Goal: Task Accomplishment & Management: Use online tool/utility

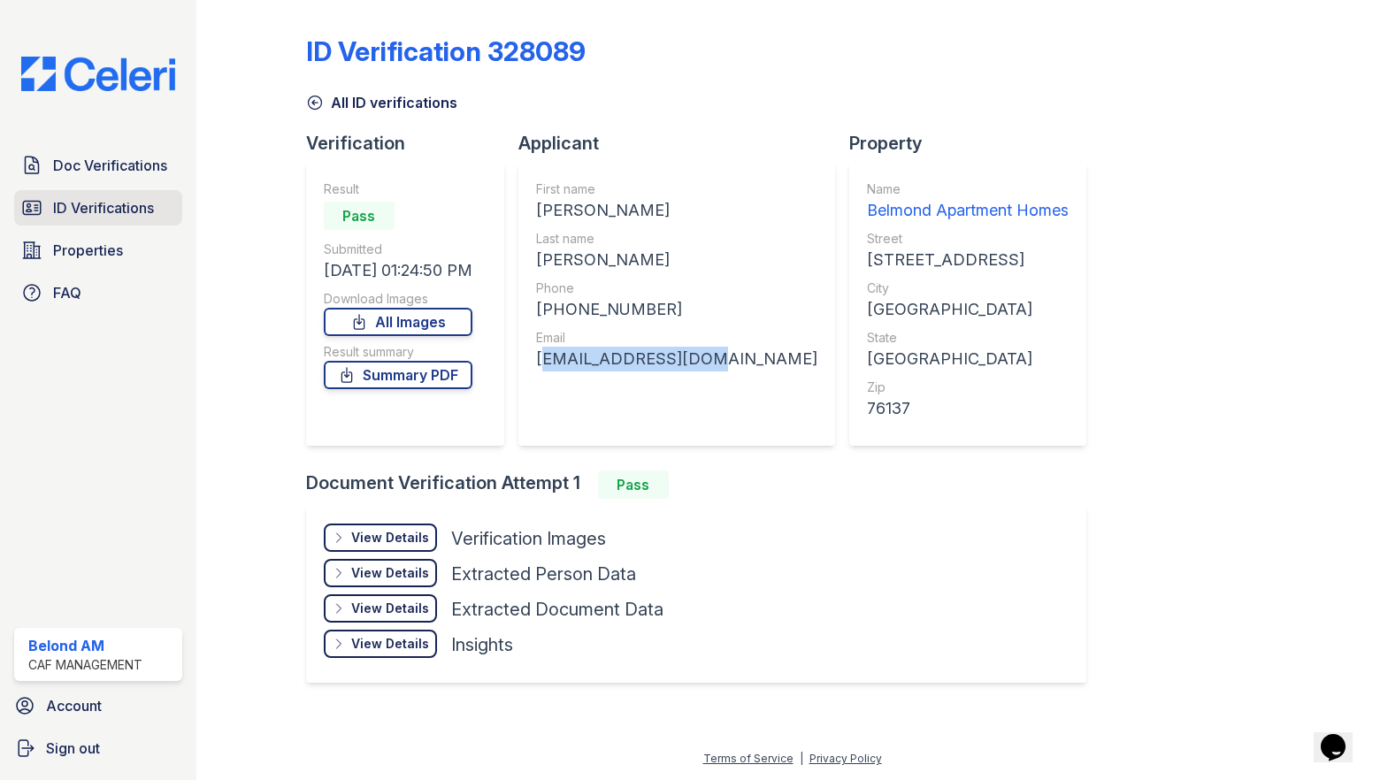
click at [110, 200] on span "ID Verifications" at bounding box center [103, 207] width 101 height 21
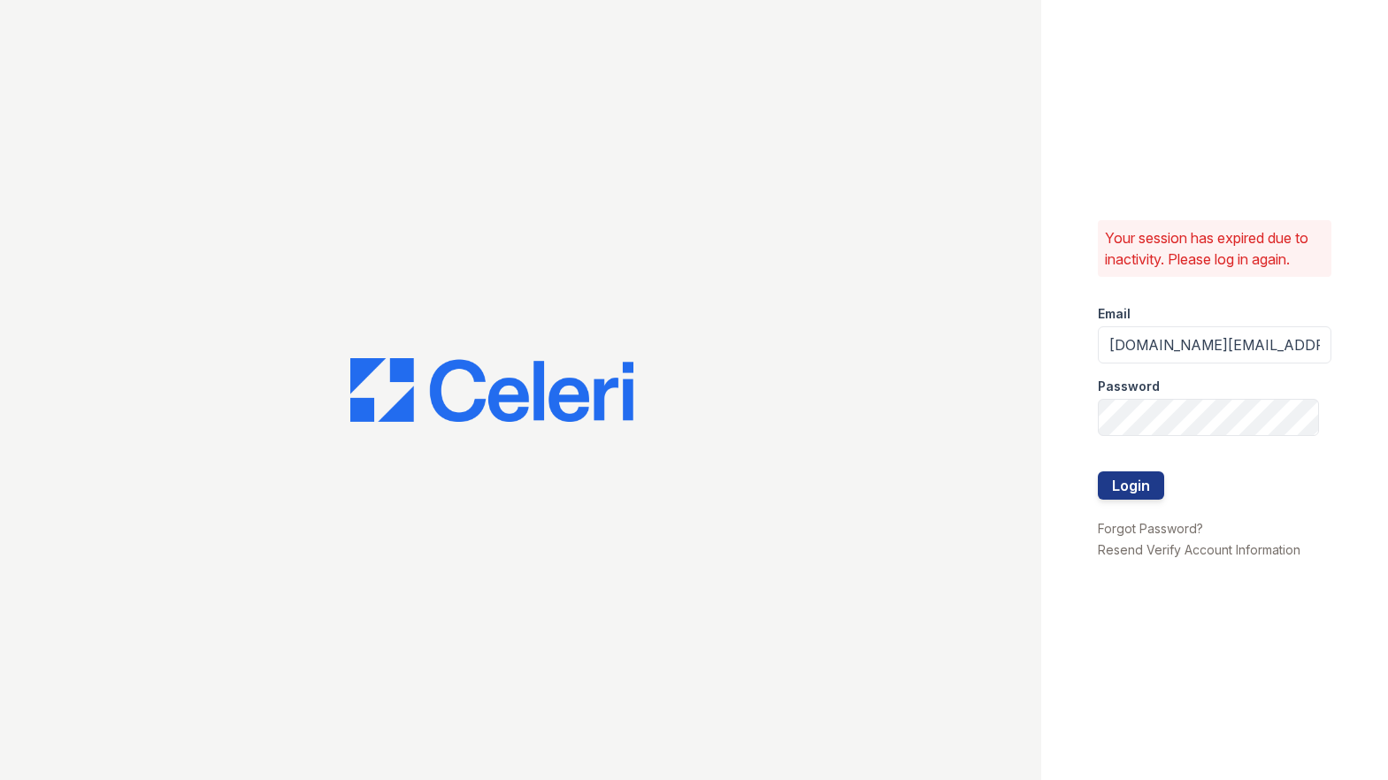
click at [1126, 456] on div at bounding box center [1215, 453] width 234 height 35
click at [1124, 476] on button "Login" at bounding box center [1131, 486] width 66 height 28
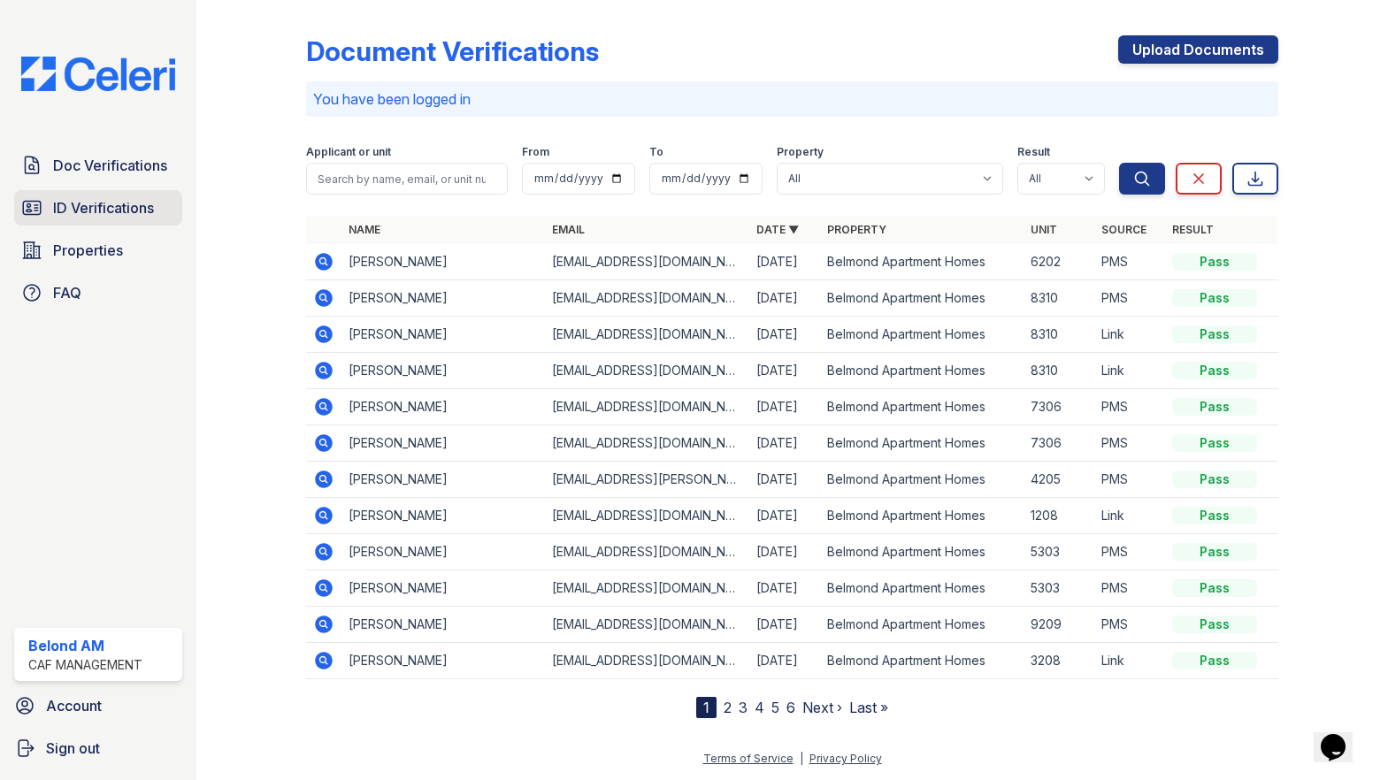
click at [77, 211] on span "ID Verifications" at bounding box center [103, 207] width 101 height 21
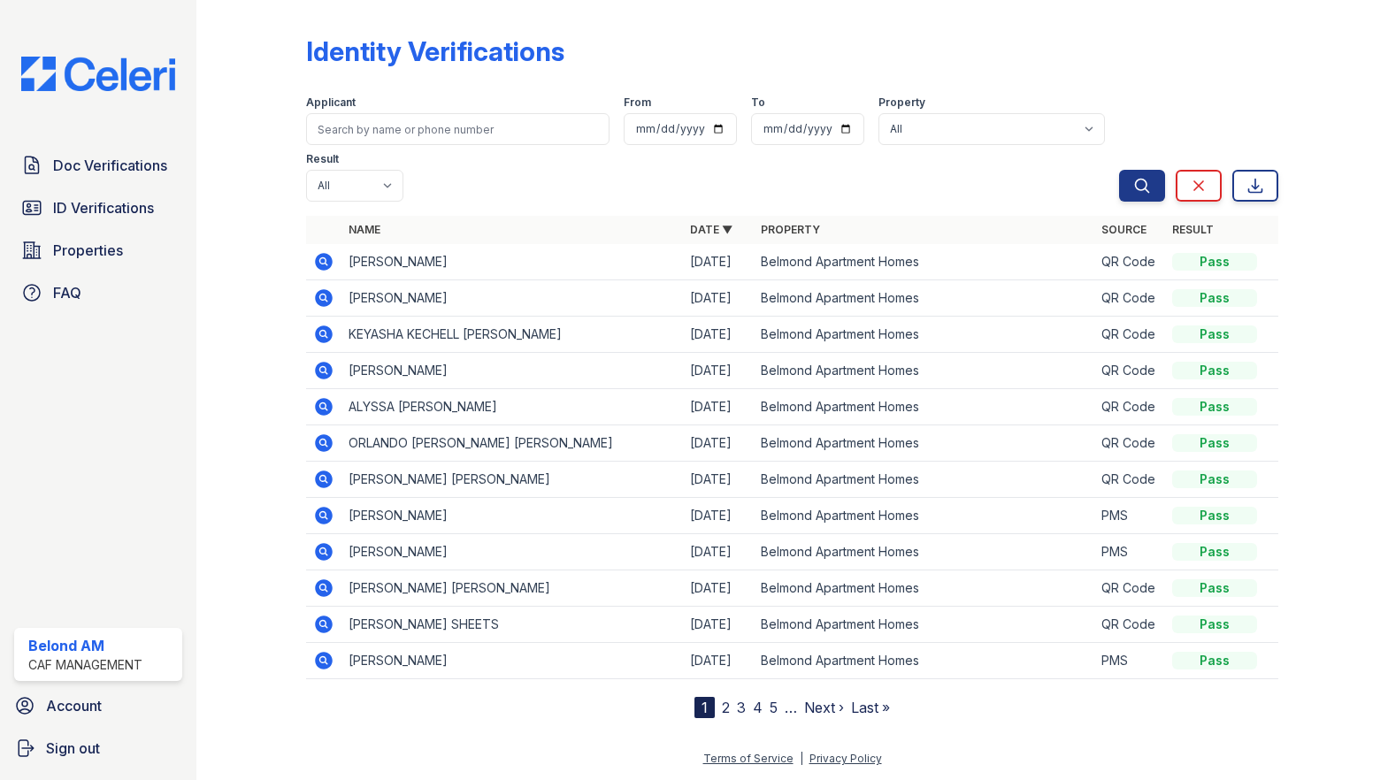
click at [319, 253] on icon at bounding box center [324, 262] width 18 height 18
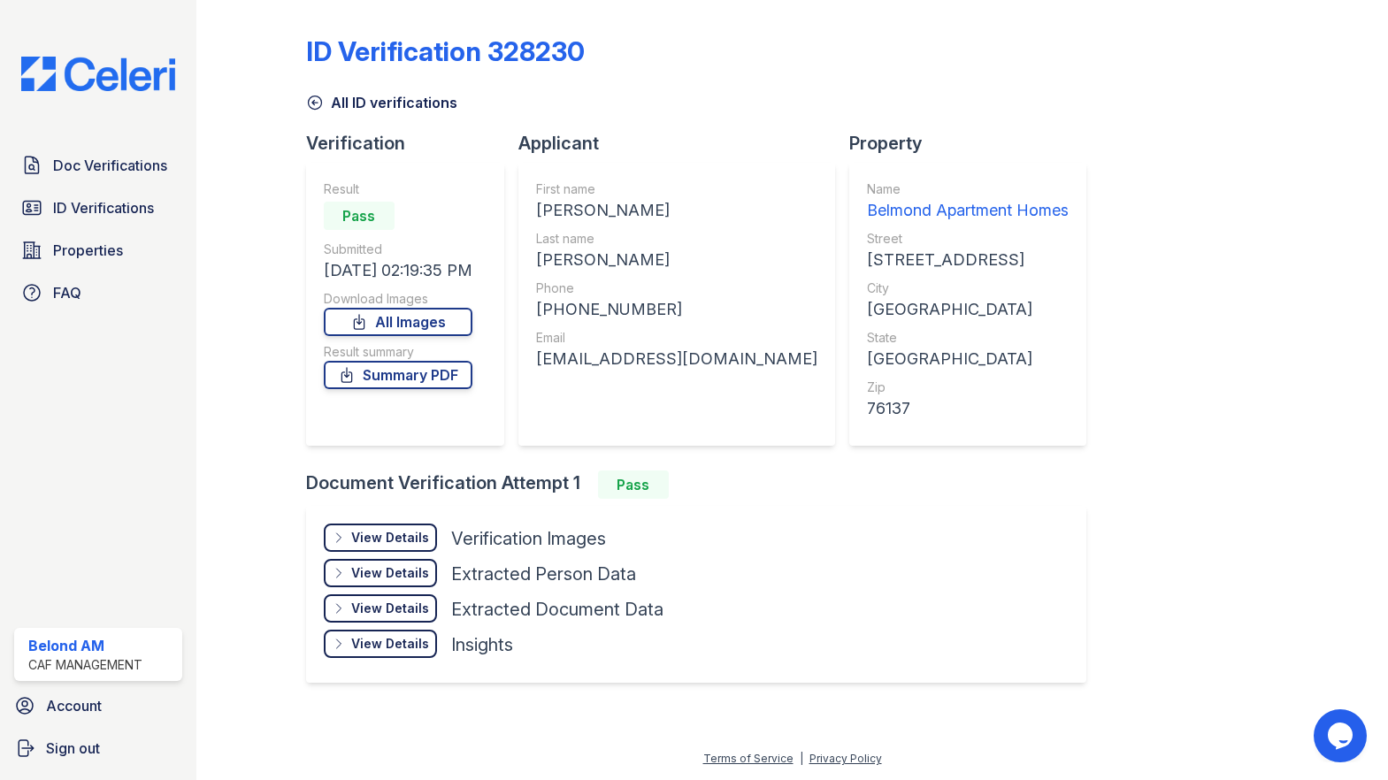
drag, startPoint x: 659, startPoint y: 208, endPoint x: 531, endPoint y: 200, distance: 128.5
click at [531, 200] on div "First name [PERSON_NAME] Last name [PERSON_NAME] Phone [PHONE_NUMBER] Email [EM…" at bounding box center [676, 304] width 317 height 283
copy div "[PERSON_NAME]"
drag, startPoint x: 600, startPoint y: 260, endPoint x: 541, endPoint y: 258, distance: 59.3
click at [541, 258] on div "[PERSON_NAME]" at bounding box center [676, 260] width 281 height 25
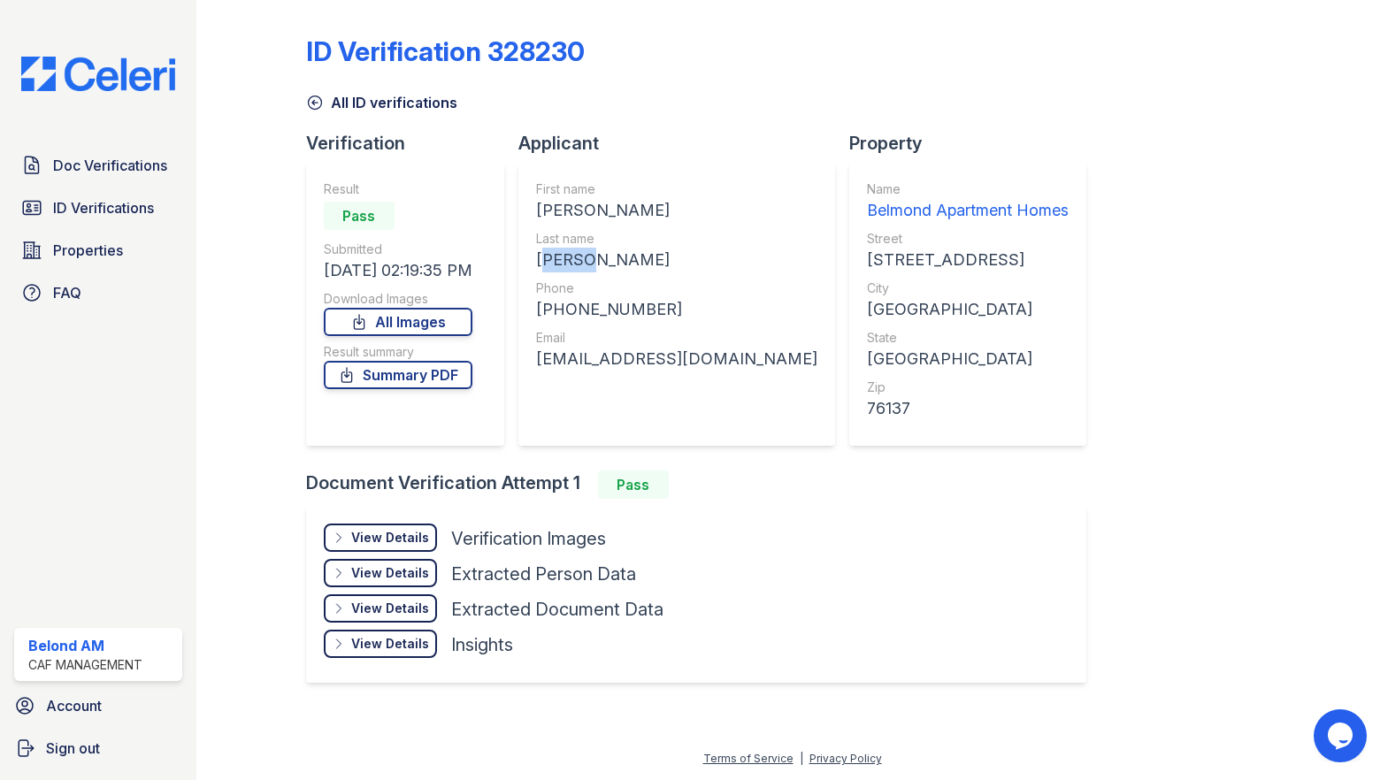
copy div "[PERSON_NAME]"
drag, startPoint x: 647, startPoint y: 307, endPoint x: 558, endPoint y: 311, distance: 88.5
click at [558, 311] on div "[PHONE_NUMBER]" at bounding box center [676, 309] width 281 height 25
copy div "2144907824"
drag, startPoint x: 848, startPoint y: 308, endPoint x: 758, endPoint y: 309, distance: 89.4
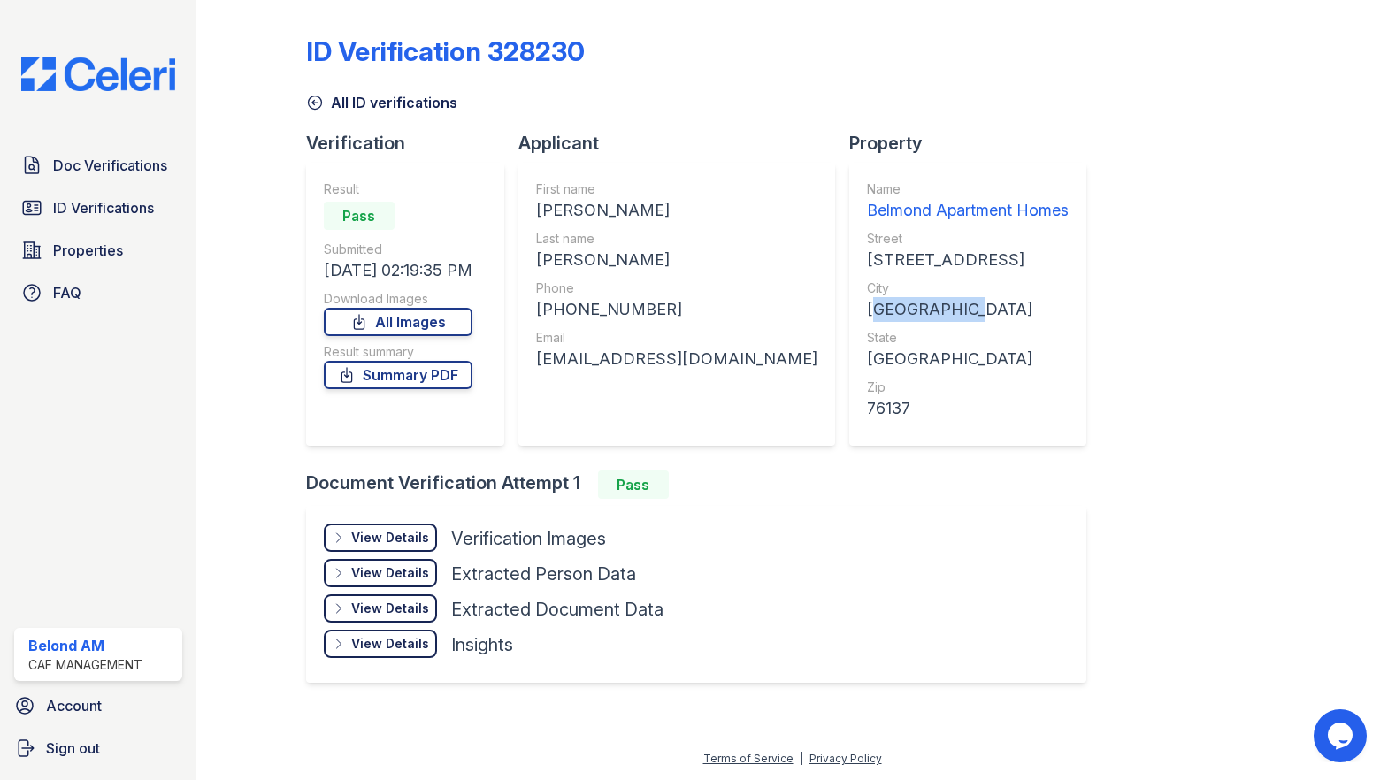
click at [867, 309] on div "[GEOGRAPHIC_DATA]" at bounding box center [968, 309] width 202 height 25
copy div "[GEOGRAPHIC_DATA]"
click at [710, 365] on div "First name [PERSON_NAME] Last name [PERSON_NAME] Phone [PHONE_NUMBER] Email [EM…" at bounding box center [676, 304] width 317 height 283
drag, startPoint x: 708, startPoint y: 361, endPoint x: 539, endPoint y: 365, distance: 169.1
click at [539, 365] on div "First name [PERSON_NAME] Last name [PERSON_NAME] Phone [PHONE_NUMBER] Email [EM…" at bounding box center [676, 304] width 317 height 283
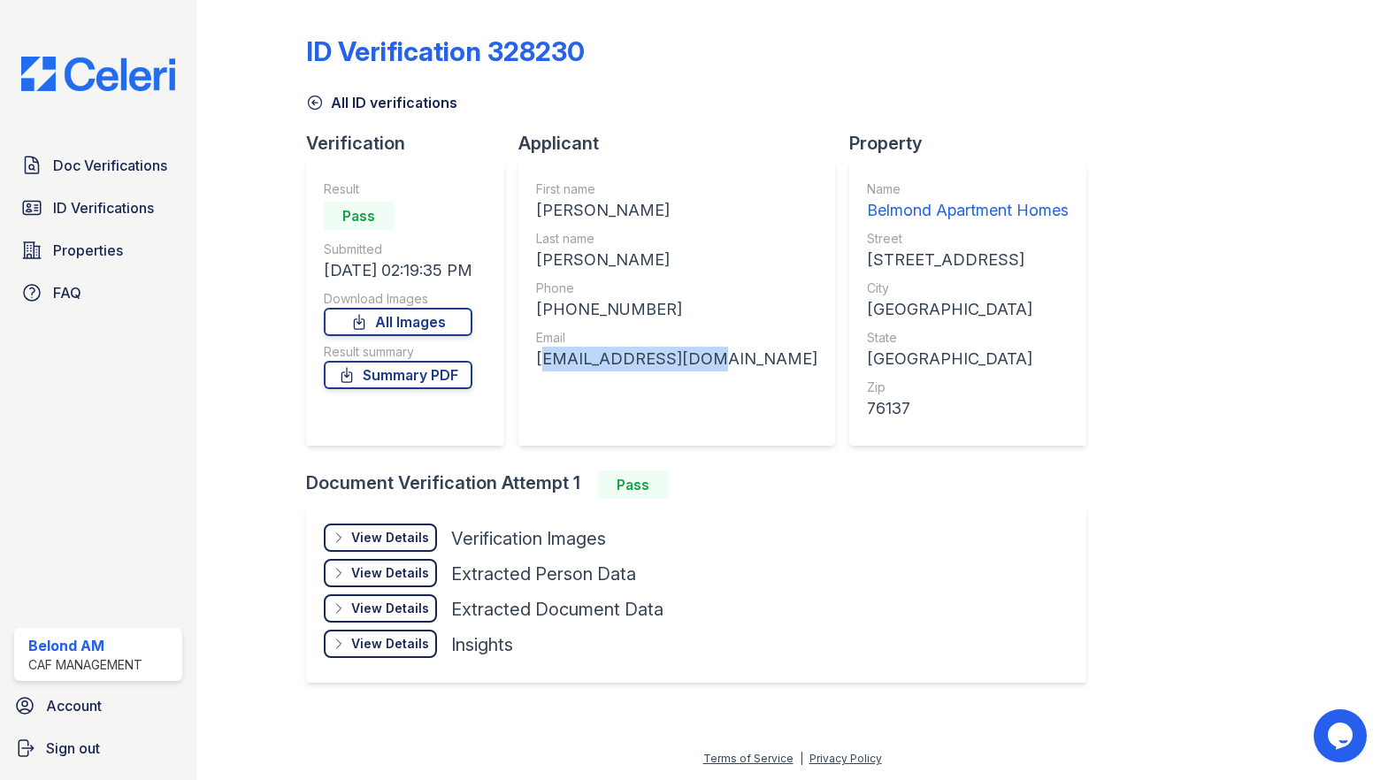
copy div "[EMAIL_ADDRESS][DOMAIN_NAME]"
